Goal: Book appointment/travel/reservation

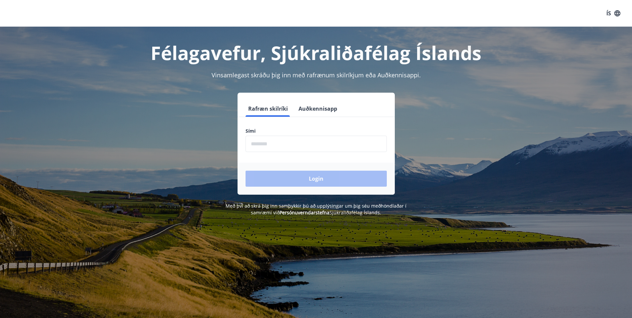
click at [296, 141] on input "phone" at bounding box center [316, 144] width 141 height 16
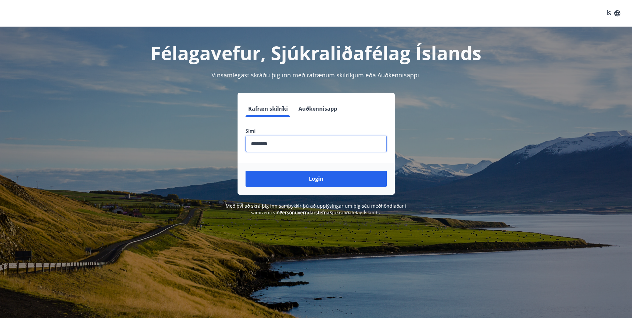
type input "********"
click at [246, 171] on button "Login" at bounding box center [316, 179] width 141 height 16
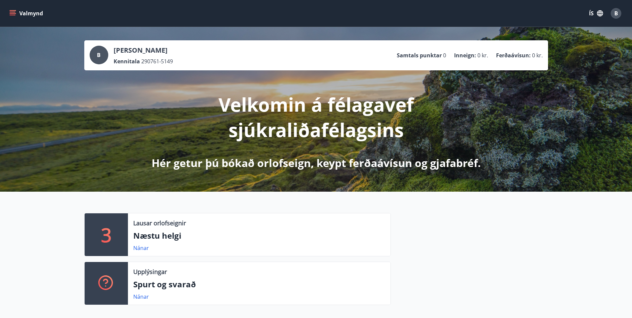
click at [16, 13] on button "Valmynd" at bounding box center [27, 13] width 38 height 12
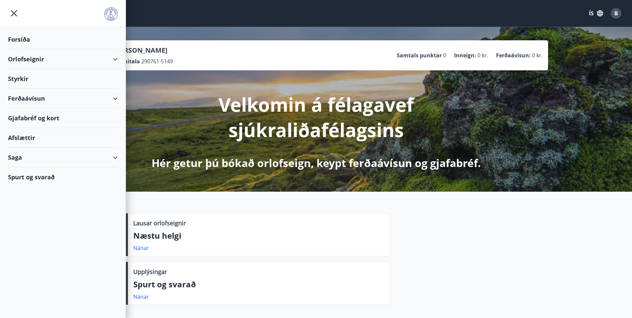
click at [29, 60] on div "Orlofseignir" at bounding box center [63, 59] width 110 height 20
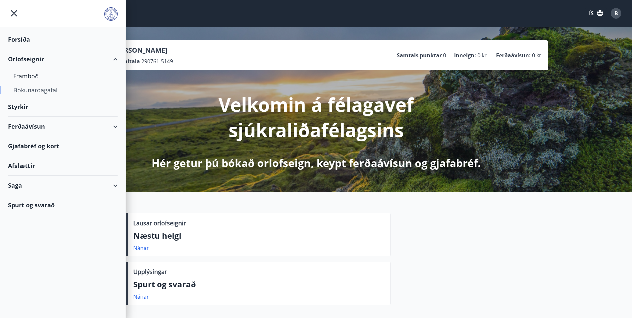
click at [29, 91] on div "Bókunardagatal" at bounding box center [62, 90] width 99 height 14
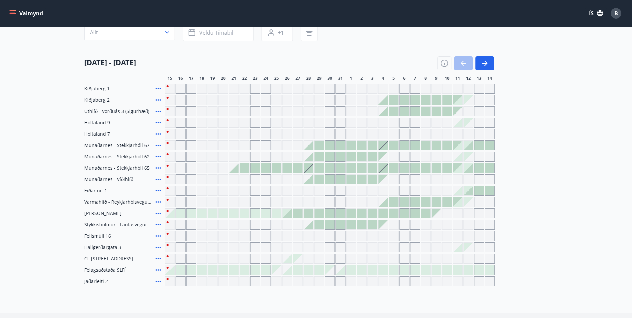
scroll to position [67, 0]
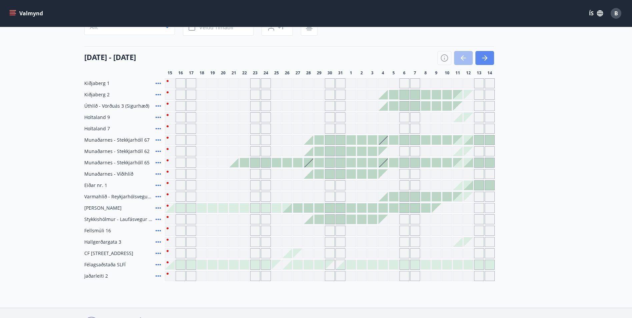
click at [484, 57] on icon "button" at bounding box center [485, 58] width 8 height 8
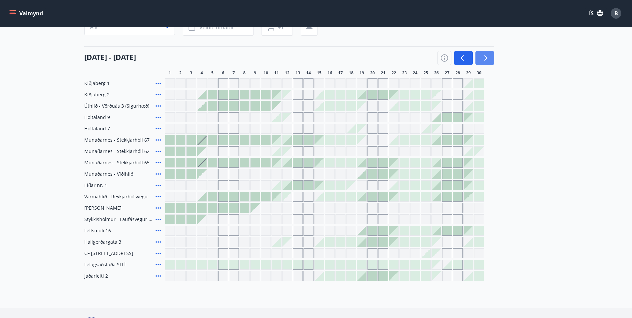
click at [484, 57] on icon "button" at bounding box center [485, 58] width 8 height 8
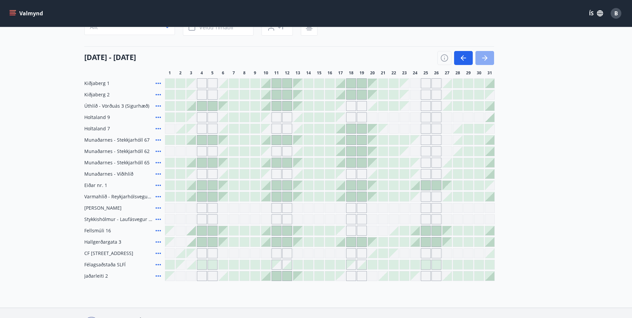
click at [485, 56] on icon "button" at bounding box center [485, 58] width 8 height 8
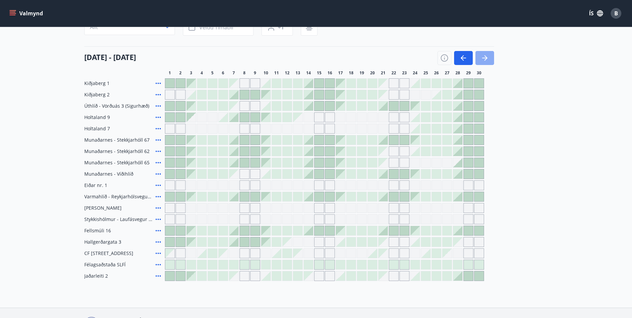
click at [485, 56] on icon "button" at bounding box center [485, 58] width 8 height 8
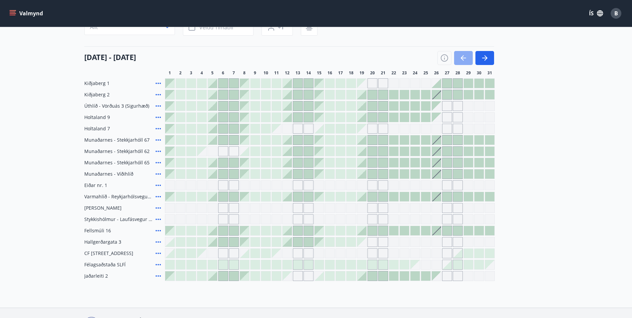
click at [462, 58] on icon "button" at bounding box center [463, 58] width 5 height 1
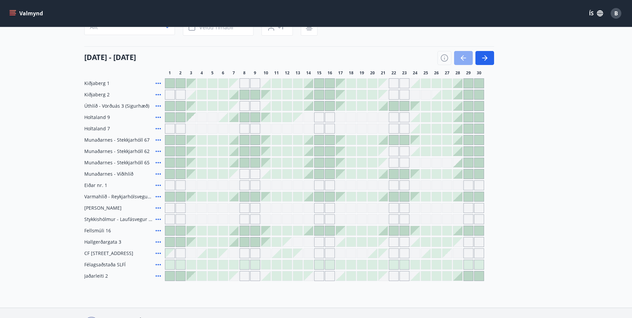
click at [462, 58] on icon "button" at bounding box center [463, 58] width 5 height 1
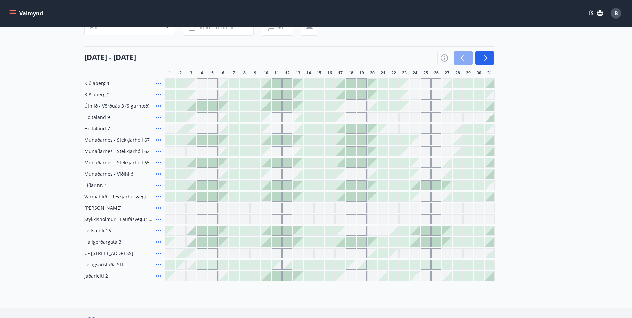
click at [462, 58] on icon "button" at bounding box center [463, 58] width 5 height 1
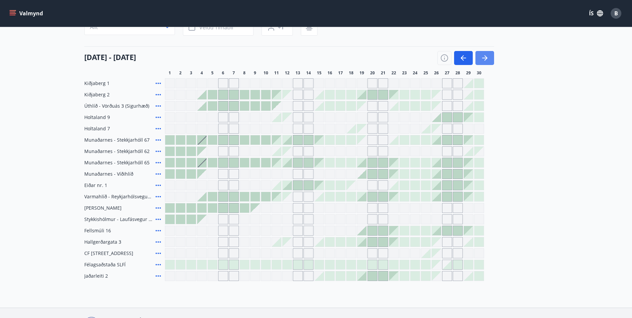
click at [487, 60] on icon "button" at bounding box center [485, 58] width 8 height 8
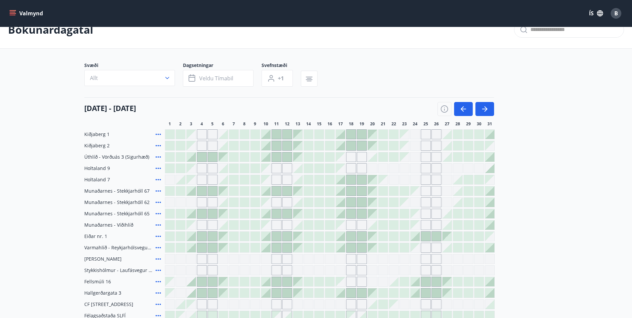
scroll to position [0, 0]
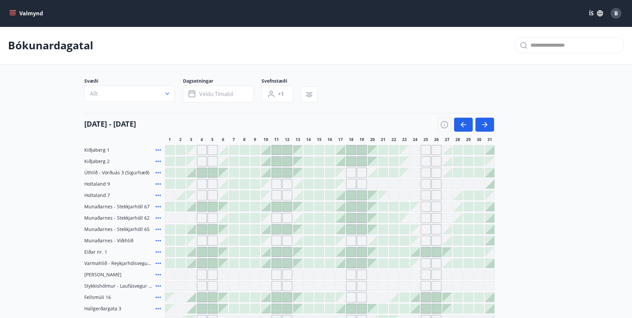
click at [15, 17] on button "Valmynd" at bounding box center [27, 13] width 38 height 12
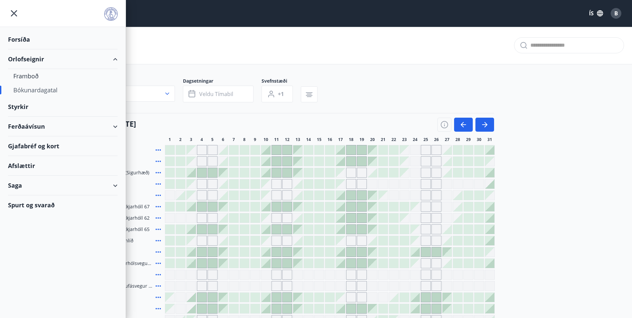
click at [567, 201] on main "Bókunardagatal Svæði Allt Dagsetningar Veldu tímabil Svefnstæði +1 01 október -…" at bounding box center [316, 187] width 632 height 321
